Goal: Task Accomplishment & Management: Manage account settings

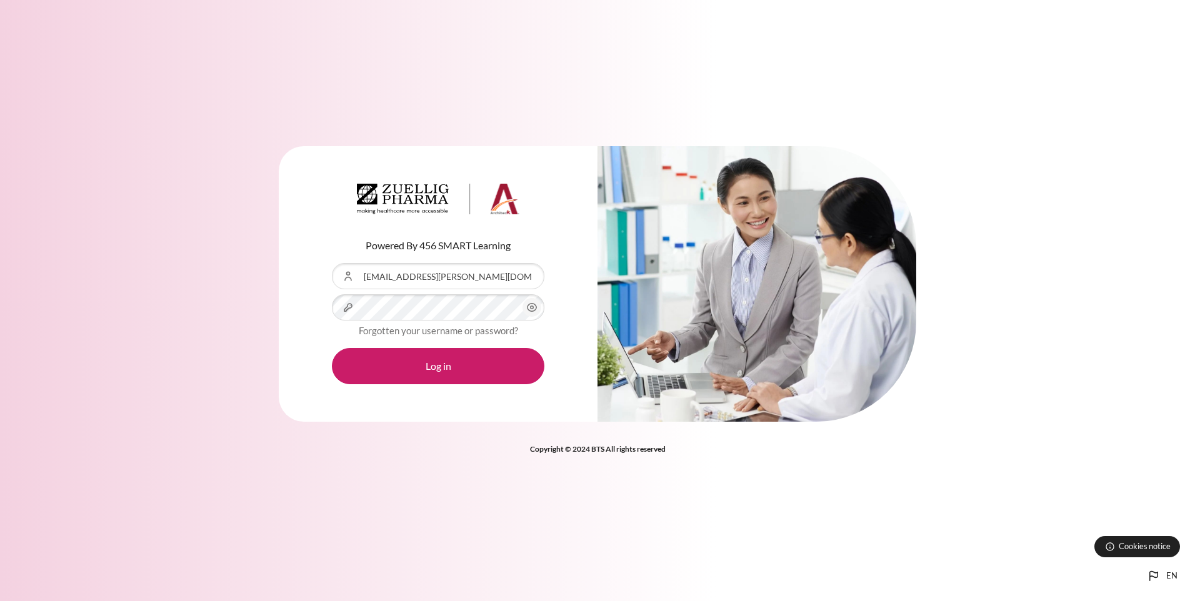
click at [332, 348] on button "Log in" at bounding box center [438, 366] width 212 height 36
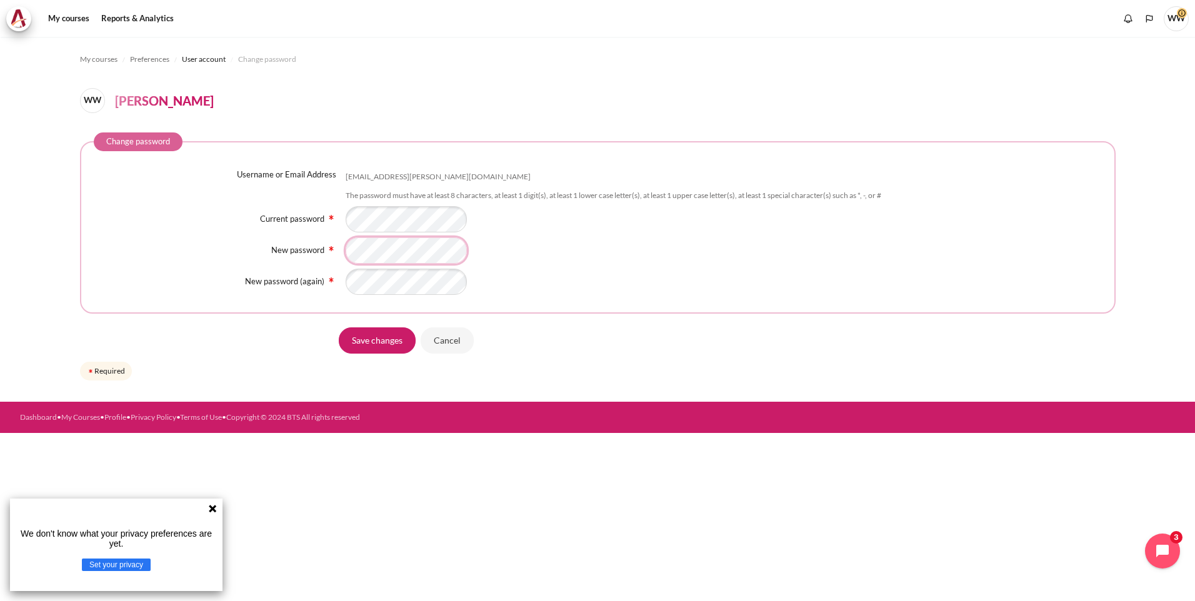
click at [196, 246] on div "New password" at bounding box center [598, 250] width 1008 height 26
click at [634, 229] on div "Content" at bounding box center [724, 219] width 756 height 26
click at [627, 239] on div "Content" at bounding box center [724, 250] width 756 height 26
click at [360, 337] on input "Save changes" at bounding box center [377, 340] width 77 height 26
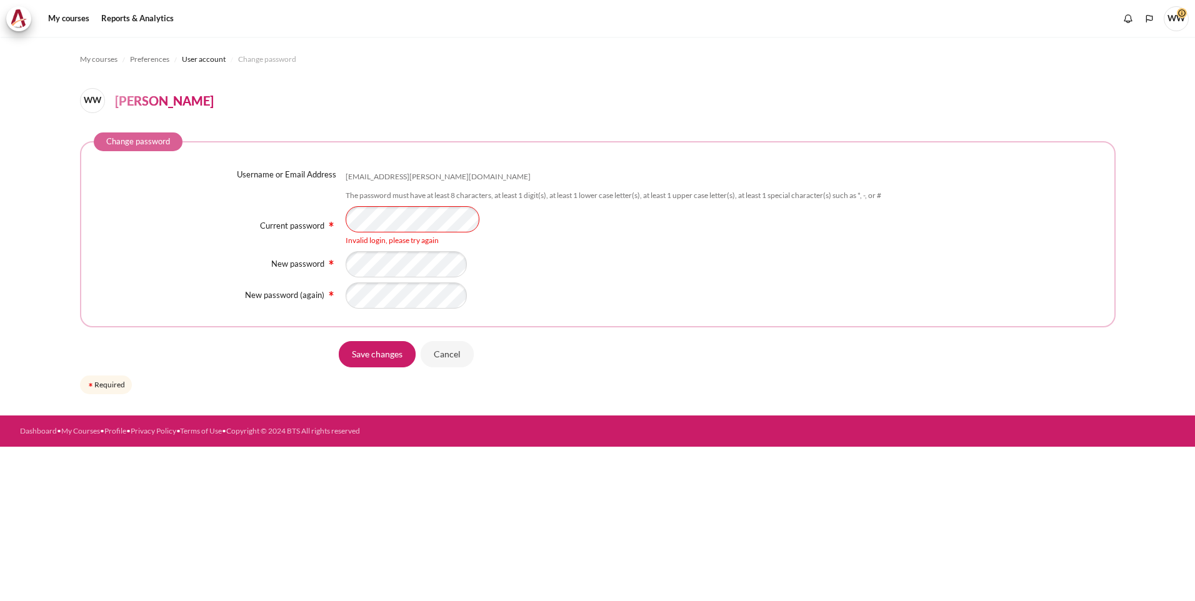
click at [279, 214] on div "Current password Invalid login, please try again" at bounding box center [598, 226] width 1008 height 40
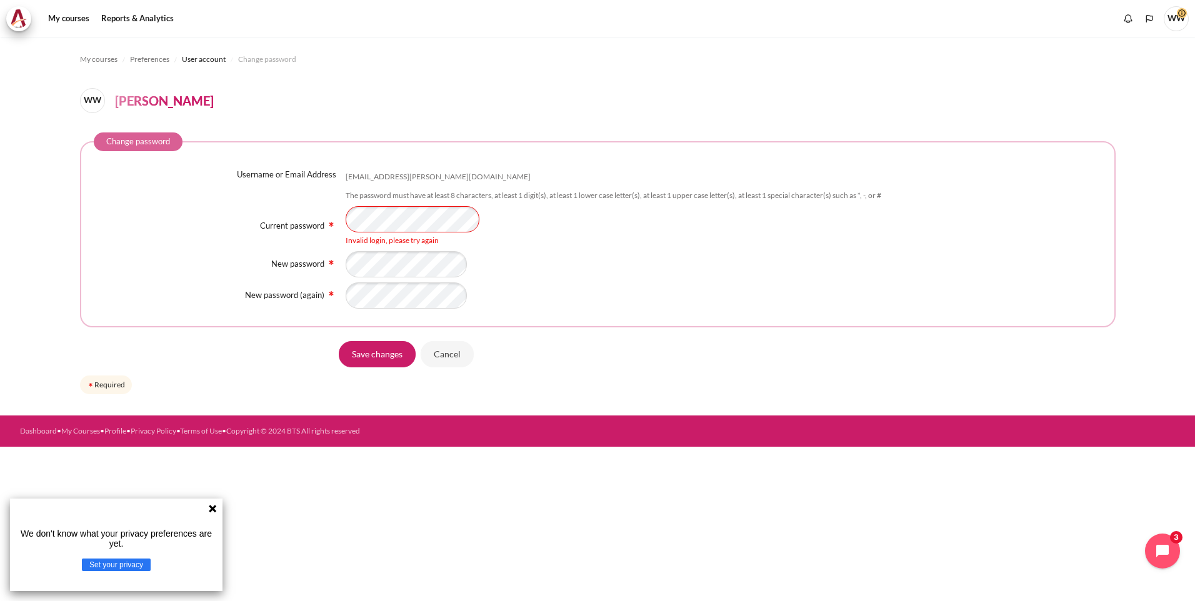
drag, startPoint x: 701, startPoint y: 264, endPoint x: 639, endPoint y: 261, distance: 62.0
click at [701, 264] on div "Content" at bounding box center [724, 264] width 756 height 26
click at [234, 260] on div "New password" at bounding box center [598, 264] width 1008 height 26
click at [744, 267] on div "Content" at bounding box center [724, 264] width 756 height 26
click at [227, 278] on div "Username or Email Address wai.leong@zuelligpharma.com The password must have at…" at bounding box center [598, 239] width 1008 height 141
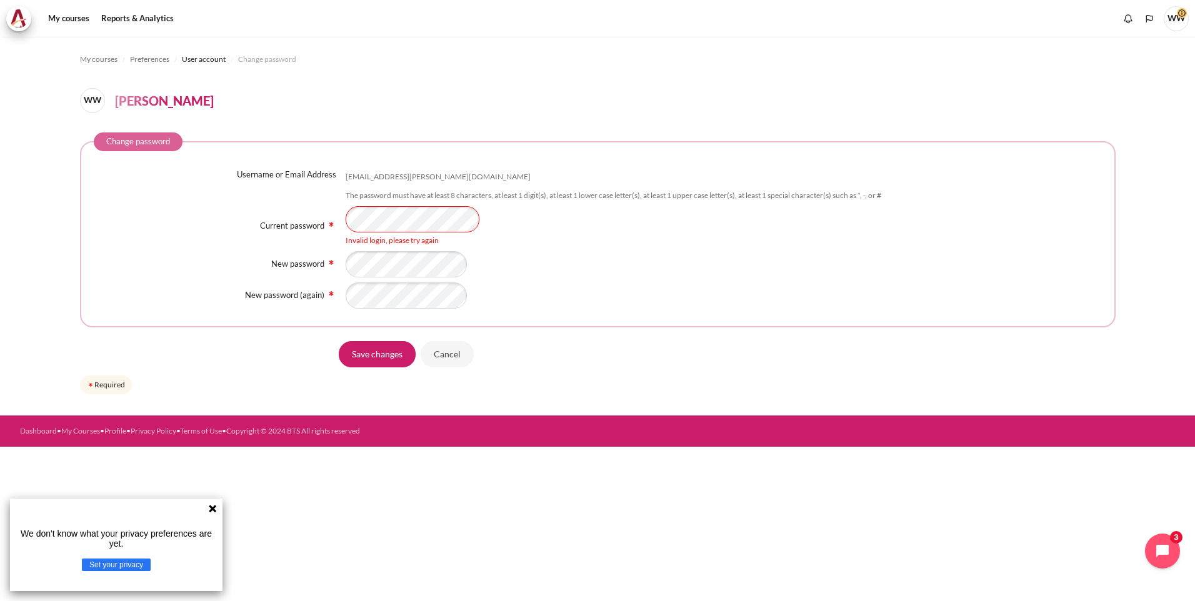
drag, startPoint x: 619, startPoint y: 247, endPoint x: 604, endPoint y: 250, distance: 15.9
click at [620, 247] on div "Username or Email Address wai.leong@zuelligpharma.com The password must have at…" at bounding box center [598, 239] width 1008 height 141
click at [375, 359] on input "Save changes" at bounding box center [377, 354] width 77 height 26
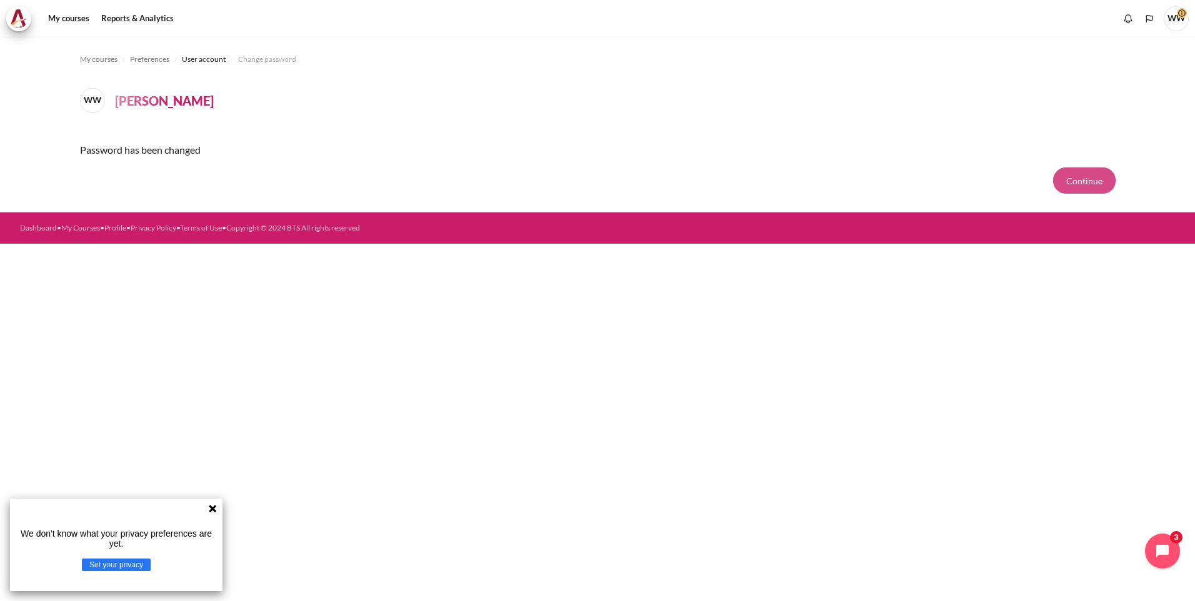
click at [1061, 181] on button "Continue" at bounding box center [1084, 180] width 62 height 26
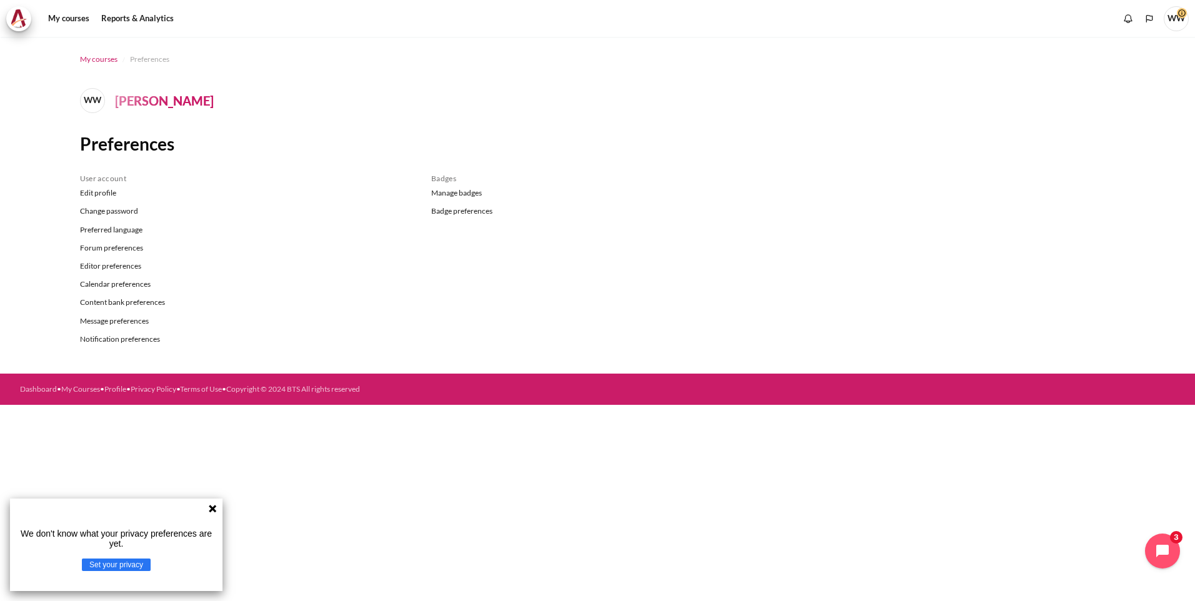
click at [107, 56] on span "My courses" at bounding box center [98, 59] width 37 height 11
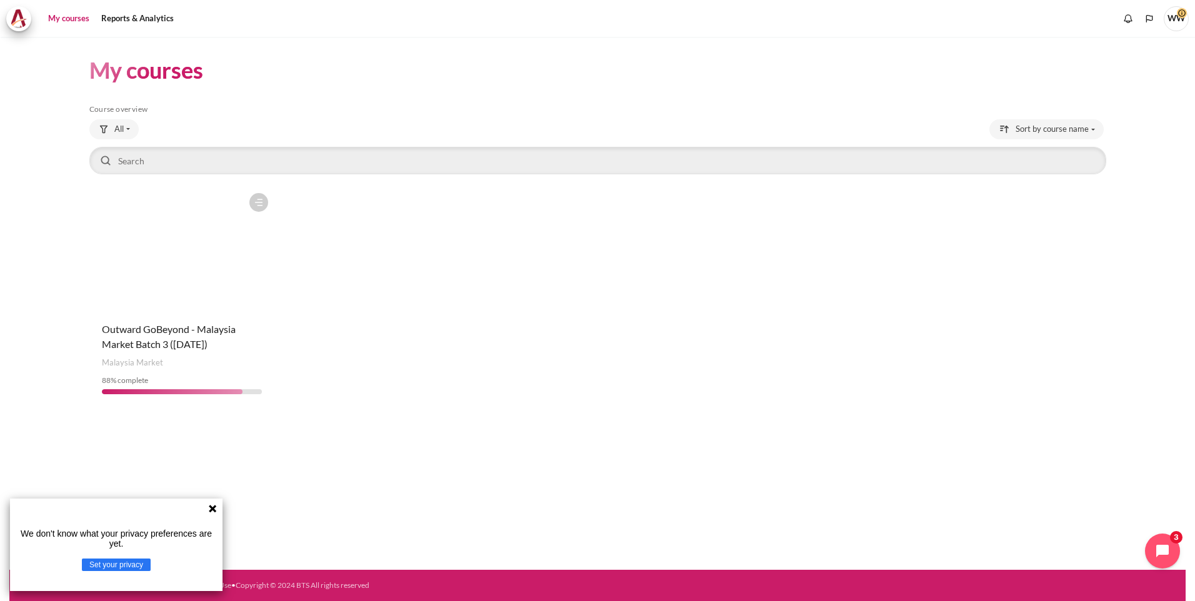
click at [436, 301] on div "Course is starred Actions for course Outward GoBeyond - [GEOGRAPHIC_DATA] Marke…" at bounding box center [597, 295] width 1017 height 217
click at [72, 15] on link "My courses" at bounding box center [69, 18] width 50 height 25
click at [178, 293] on figure "Content" at bounding box center [182, 249] width 186 height 125
click at [214, 505] on icon at bounding box center [212, 509] width 10 height 10
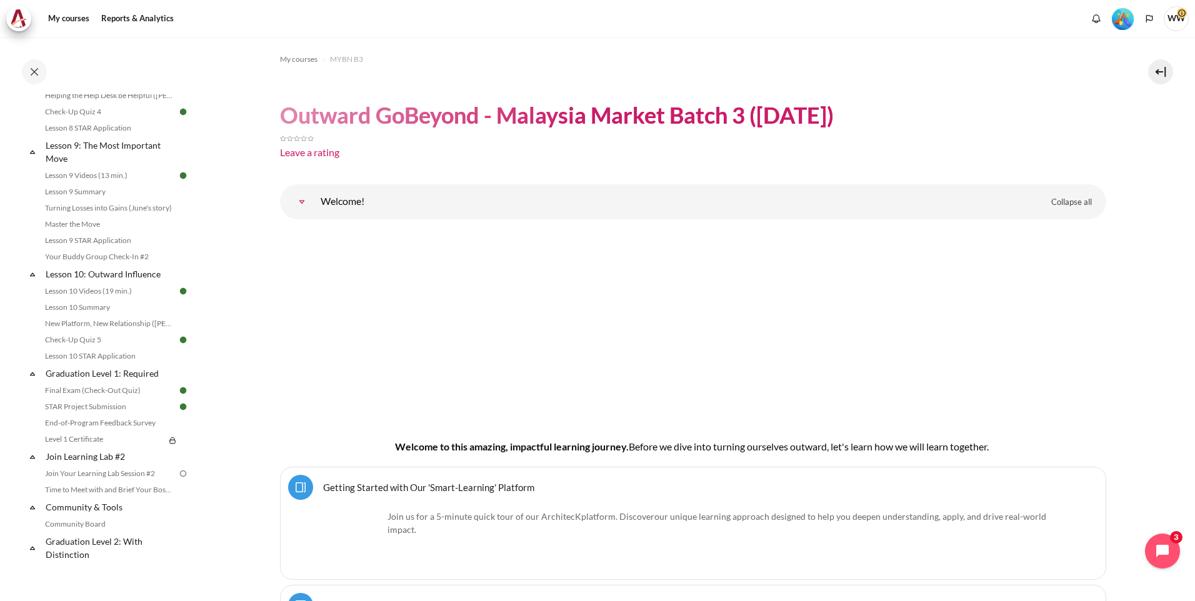
scroll to position [1288, 0]
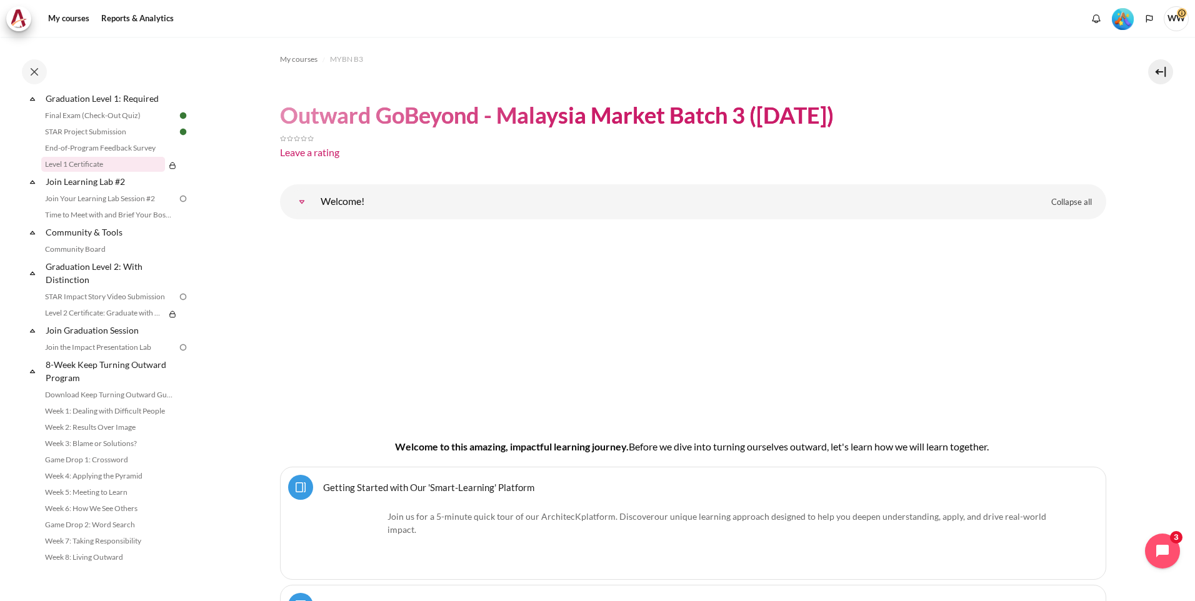
click at [157, 160] on link "Level 1 Certificate" at bounding box center [103, 164] width 124 height 15
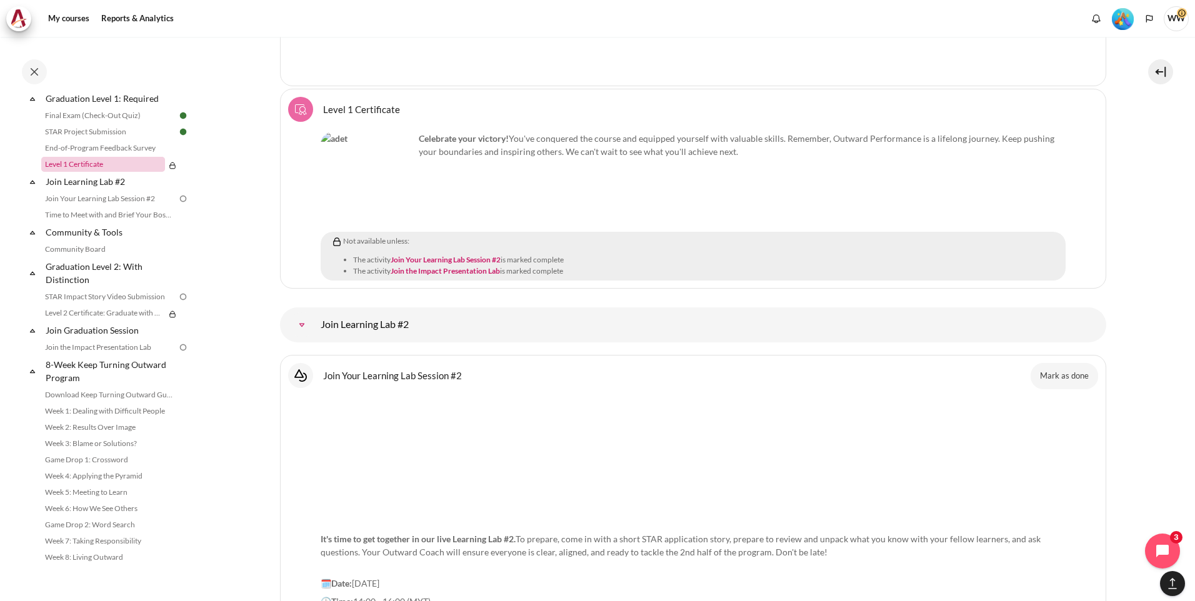
click at [157, 160] on link "Level 1 Certificate" at bounding box center [103, 164] width 124 height 15
click at [157, 161] on link "Level 1 Certificate" at bounding box center [103, 164] width 124 height 15
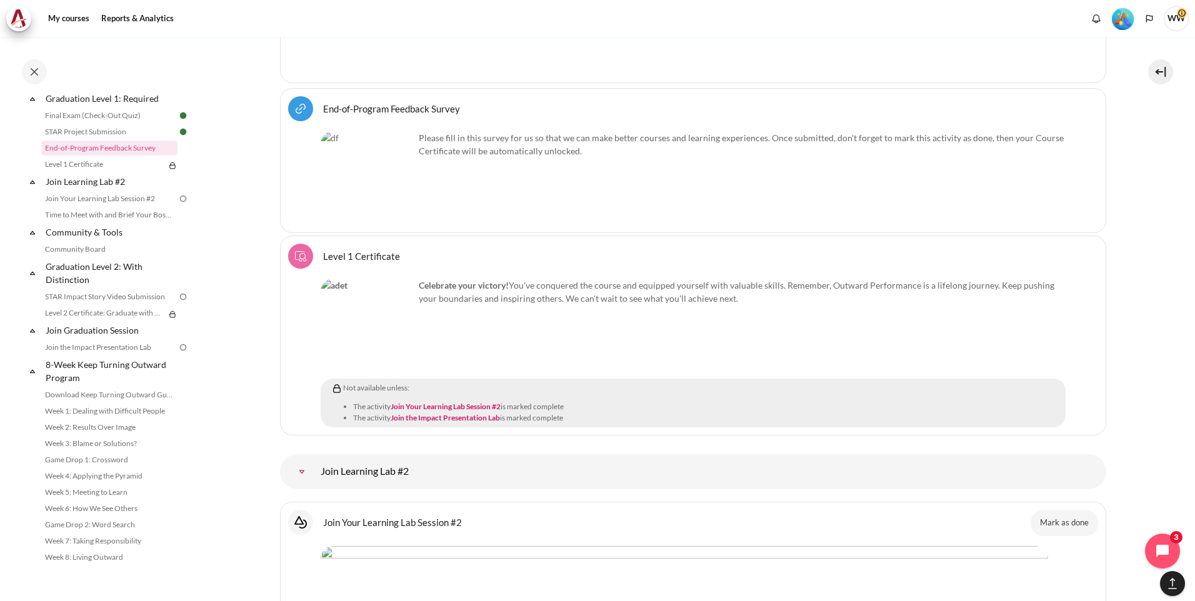
scroll to position [14012, 0]
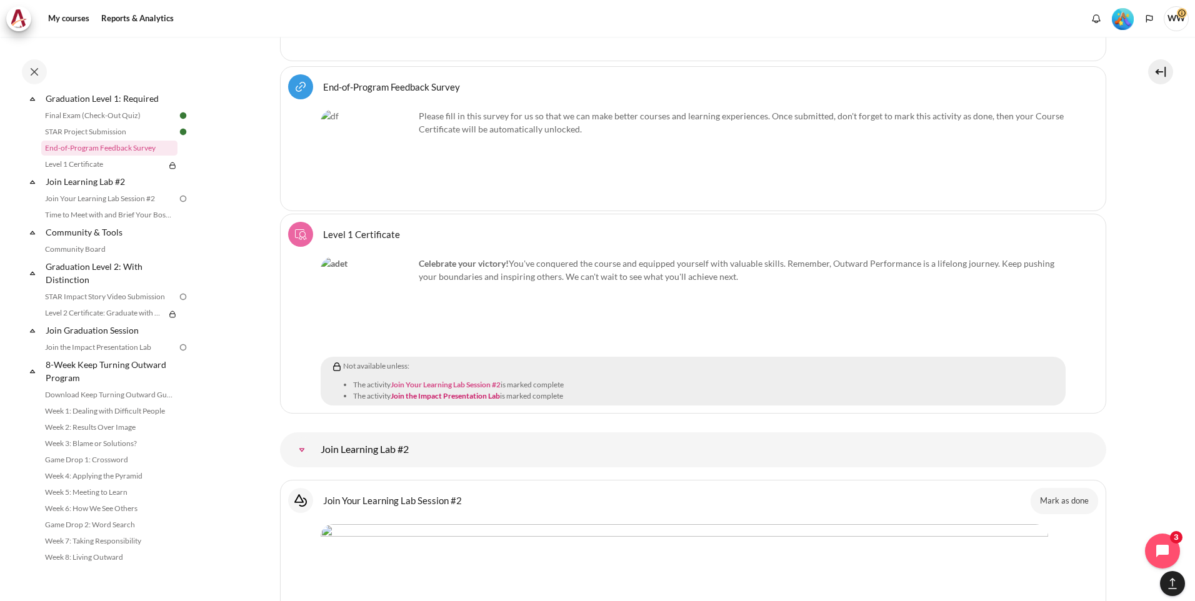
click at [471, 380] on link "Join Your Learning Lab Session #2" at bounding box center [446, 384] width 110 height 9
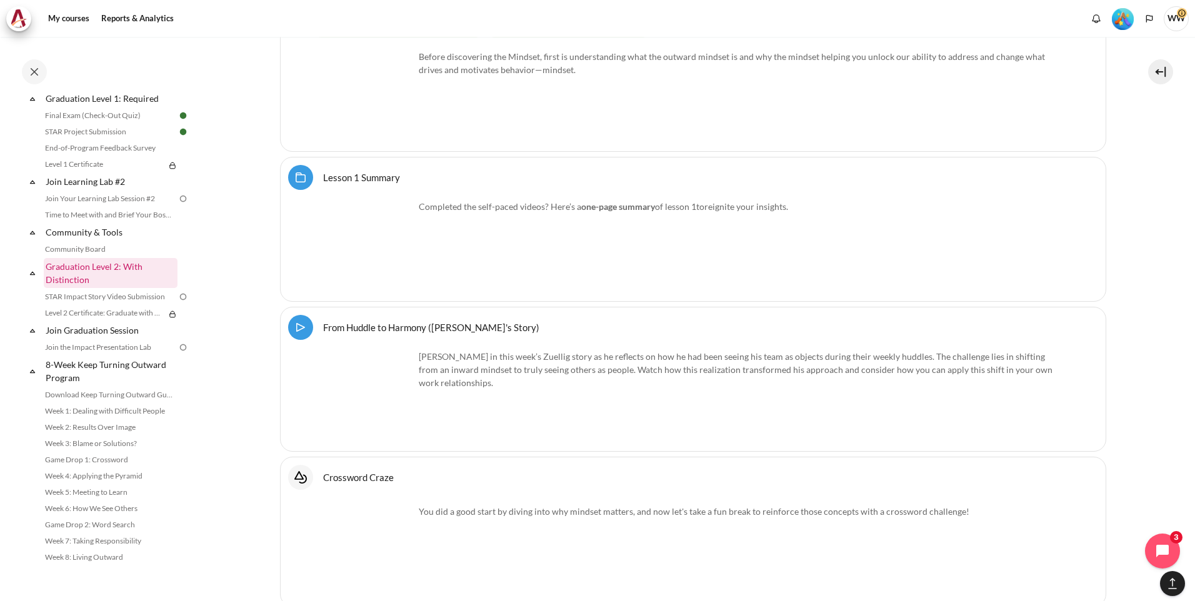
scroll to position [1286, 0]
click at [131, 163] on link "Level 1 Certificate" at bounding box center [103, 164] width 124 height 15
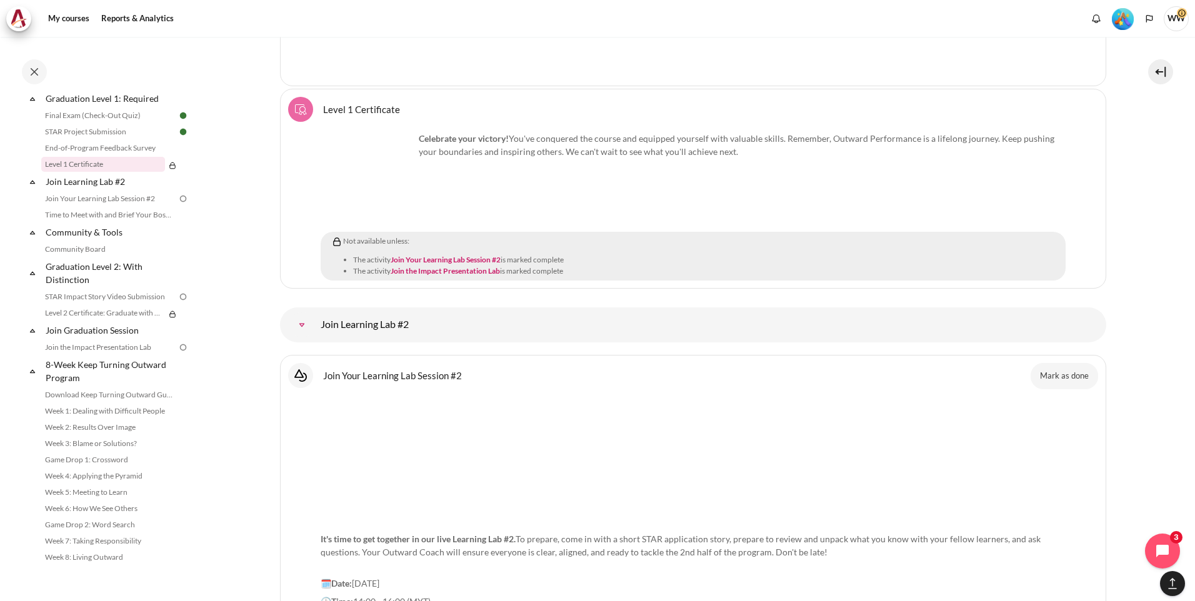
click at [362, 170] on img "Content" at bounding box center [368, 179] width 94 height 94
click at [381, 102] on div "Level 1 Certificate Course certificate" at bounding box center [361, 109] width 77 height 15
click at [379, 104] on span "Level 1 Certificate Course certificate" at bounding box center [361, 109] width 77 height 11
click at [299, 102] on img "Content" at bounding box center [300, 109] width 15 height 15
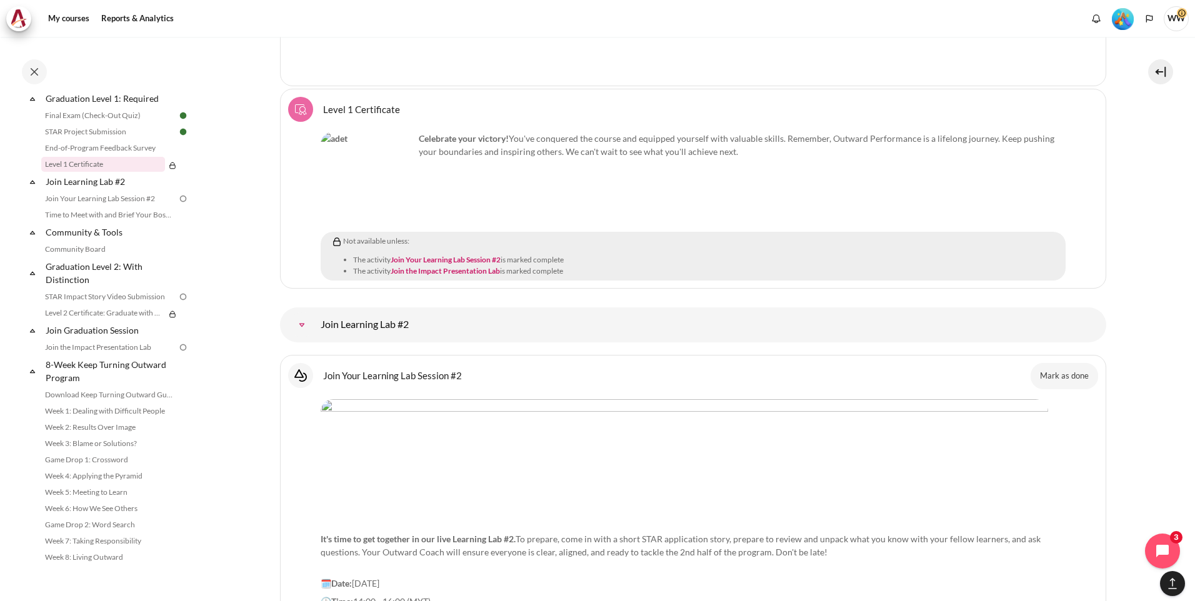
click at [379, 146] on img "Content" at bounding box center [368, 179] width 94 height 94
click at [382, 183] on img "Content" at bounding box center [368, 179] width 94 height 94
drag, startPoint x: 384, startPoint y: 192, endPoint x: 387, endPoint y: 212, distance: 20.2
click at [384, 193] on img "Content" at bounding box center [368, 179] width 94 height 94
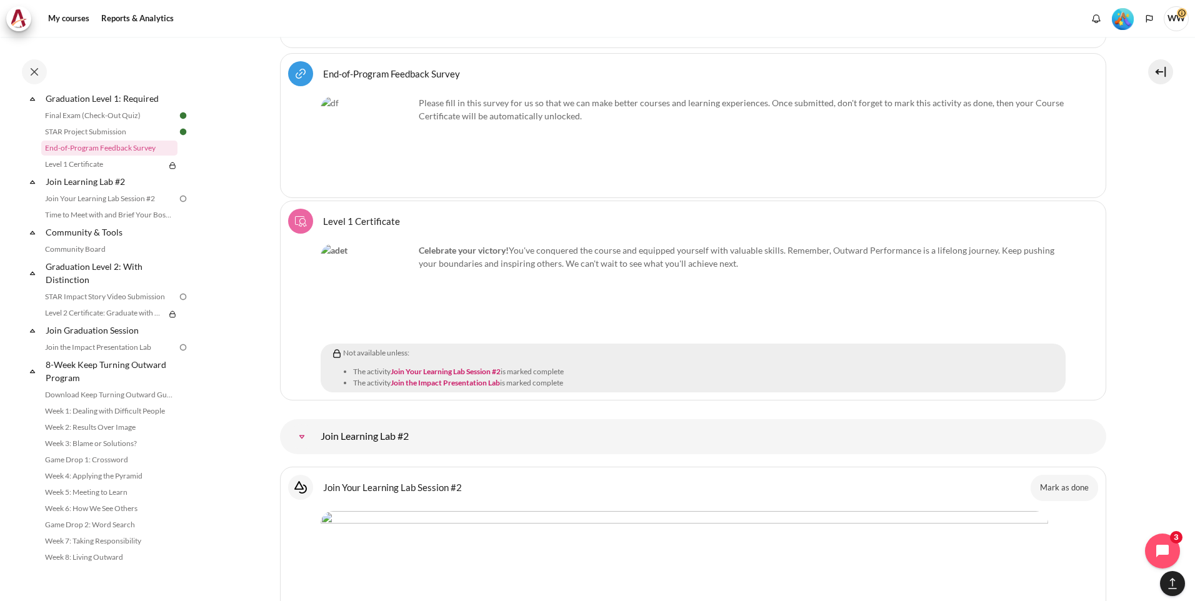
scroll to position [13950, 0]
